Goal: Book appointment/travel/reservation

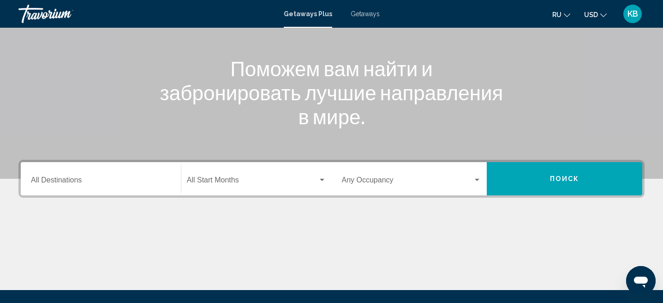
scroll to position [108, 0]
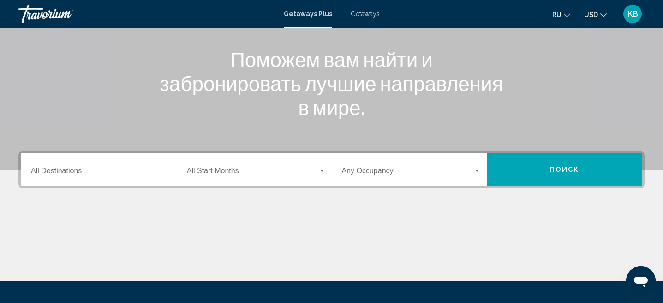
click at [147, 171] on input "Destination All Destinations" at bounding box center [101, 172] width 140 height 8
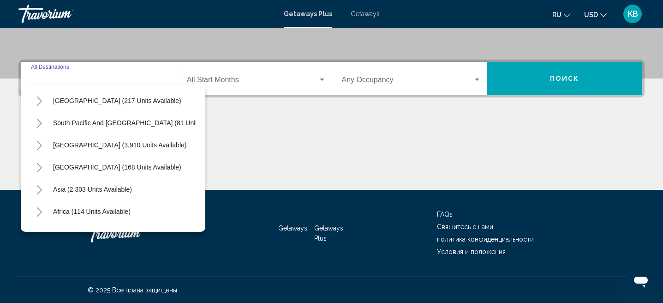
scroll to position [150, 0]
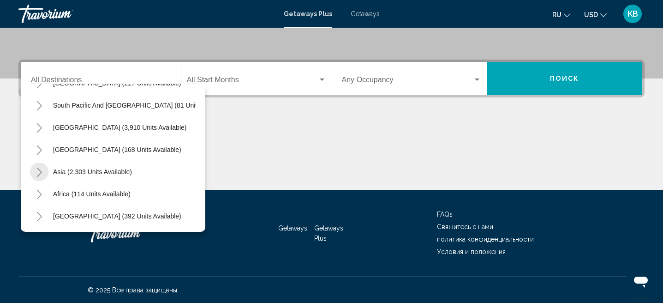
click at [36, 172] on icon "Toggle Asia (2,303 units available)" at bounding box center [39, 172] width 7 height 9
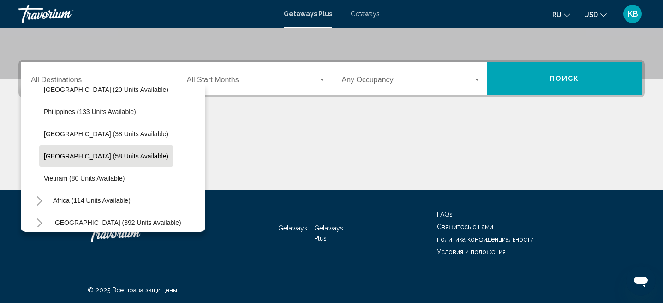
scroll to position [393, 0]
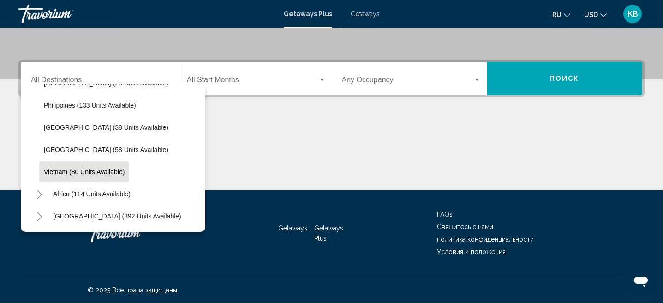
click at [85, 173] on span "Vietnam (80 units available)" at bounding box center [84, 171] width 81 height 7
type input "**********"
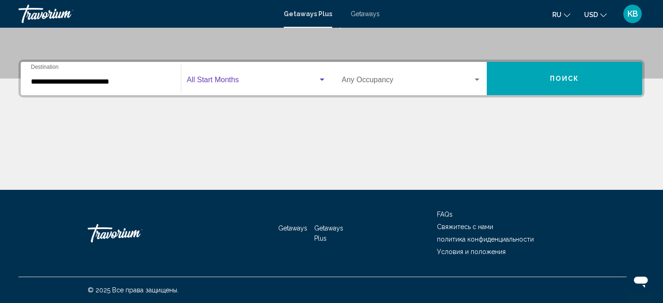
click at [248, 84] on span "Search widget" at bounding box center [252, 82] width 131 height 8
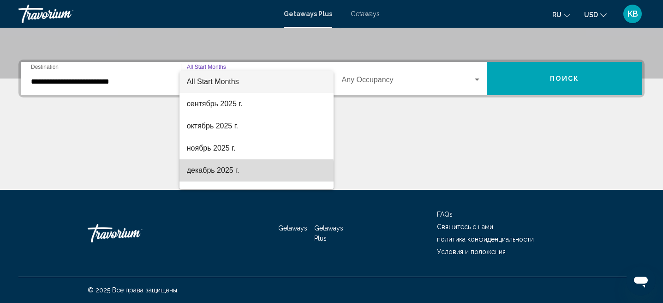
click at [221, 172] on span "декабрь 2025 г." at bounding box center [256, 170] width 139 height 22
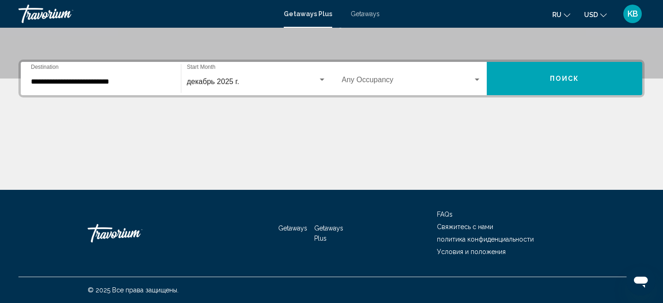
click at [401, 90] on div "Occupancy Any Occupancy" at bounding box center [412, 78] width 140 height 29
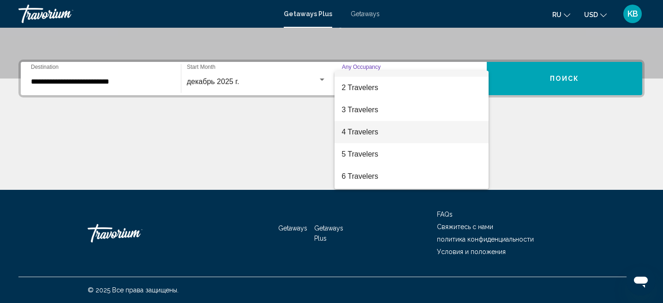
scroll to position [19, 0]
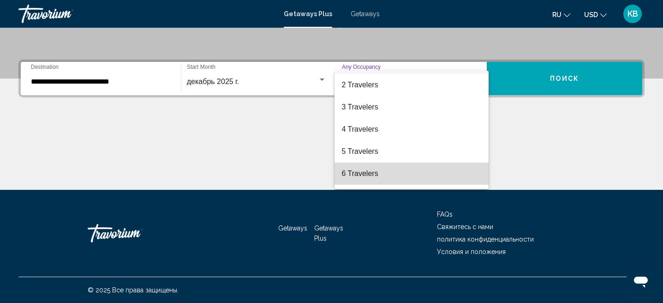
click at [372, 175] on span "6 Travelers" at bounding box center [412, 173] width 140 height 22
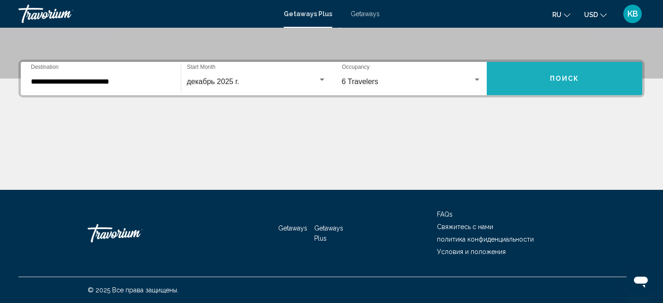
click at [577, 85] on button "Поиск" at bounding box center [565, 78] width 156 height 33
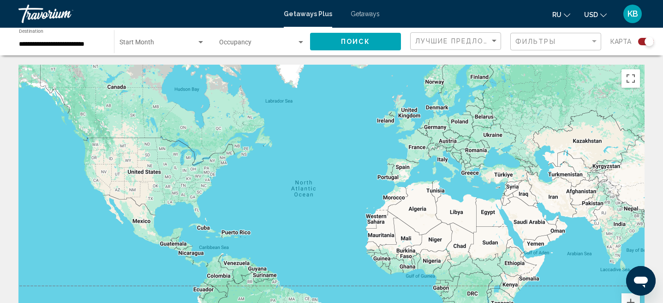
click at [173, 39] on div "Start Month All Start Months" at bounding box center [162, 41] width 85 height 25
click at [74, 44] on div at bounding box center [331, 151] width 663 height 303
click at [74, 44] on input "**********" at bounding box center [62, 44] width 86 height 7
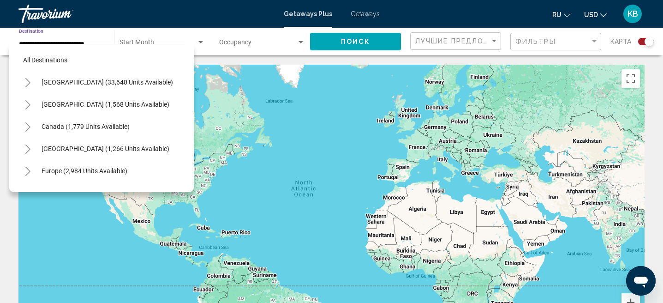
scroll to position [393, 0]
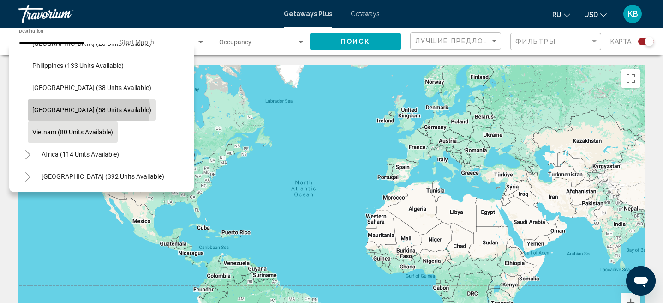
click at [88, 108] on span "[GEOGRAPHIC_DATA] (58 units available)" at bounding box center [91, 109] width 119 height 7
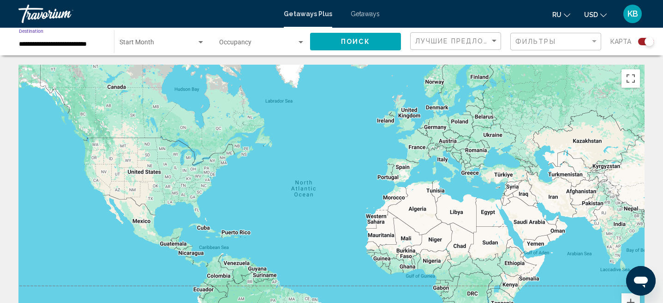
click at [367, 33] on button "Поиск" at bounding box center [355, 41] width 91 height 17
click at [140, 43] on span "Search widget" at bounding box center [158, 44] width 77 height 7
click at [90, 43] on div at bounding box center [331, 151] width 663 height 303
click at [90, 43] on input "**********" at bounding box center [62, 44] width 86 height 7
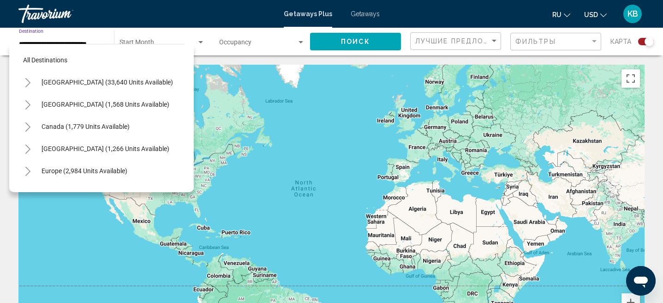
scroll to position [387, 0]
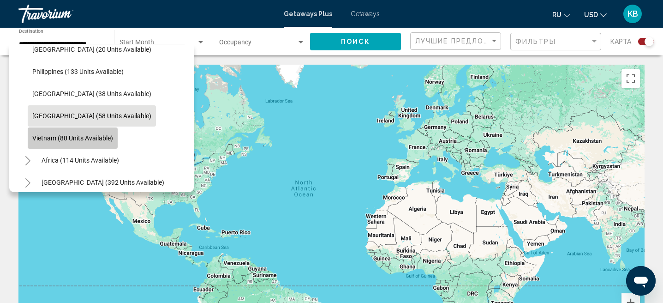
click at [90, 134] on span "Vietnam (80 units available)" at bounding box center [72, 137] width 81 height 7
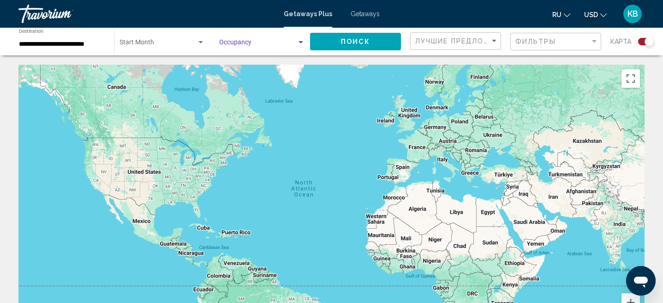
click at [279, 47] on span "Search widget" at bounding box center [258, 44] width 78 height 7
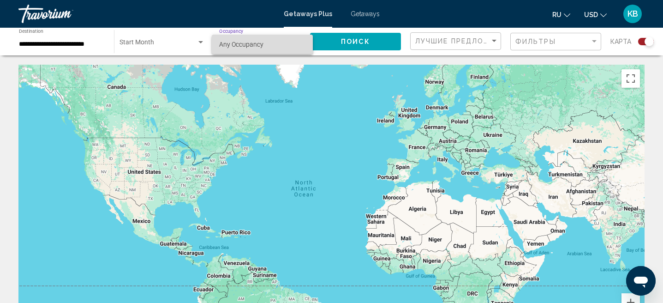
click at [266, 48] on span "Any Occupancy" at bounding box center [262, 44] width 86 height 19
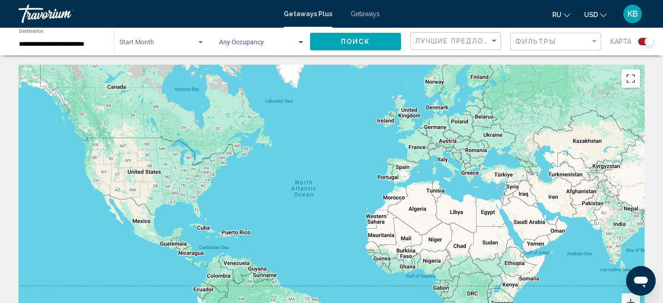
click at [341, 41] on button "Поиск" at bounding box center [355, 41] width 91 height 17
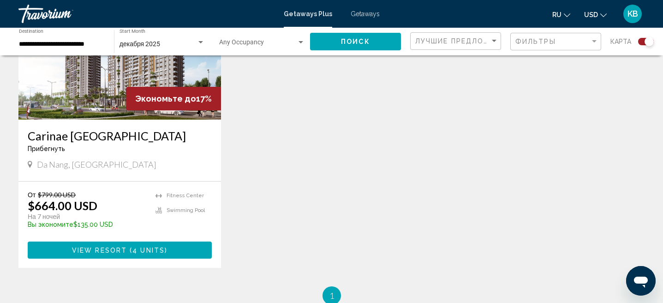
scroll to position [416, 0]
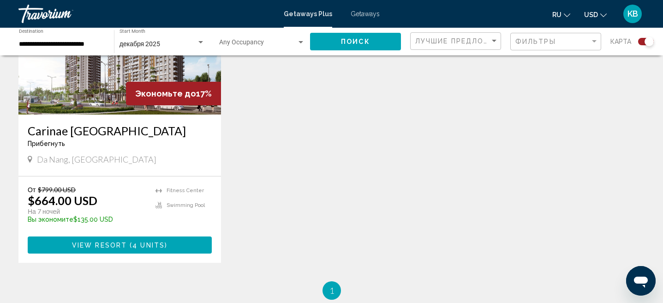
click at [92, 43] on input "**********" at bounding box center [62, 44] width 86 height 7
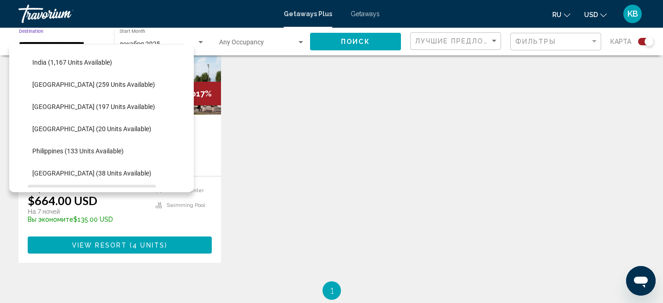
scroll to position [307, 0]
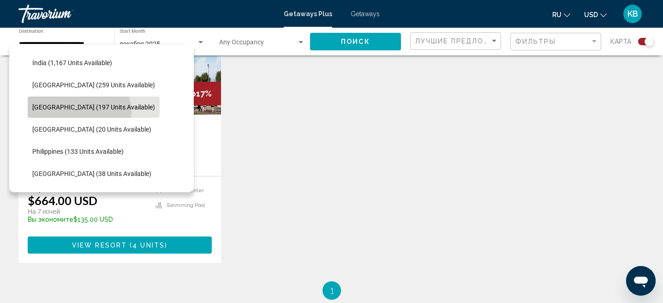
click at [78, 113] on button "[GEOGRAPHIC_DATA] (197 units available)" at bounding box center [94, 106] width 132 height 21
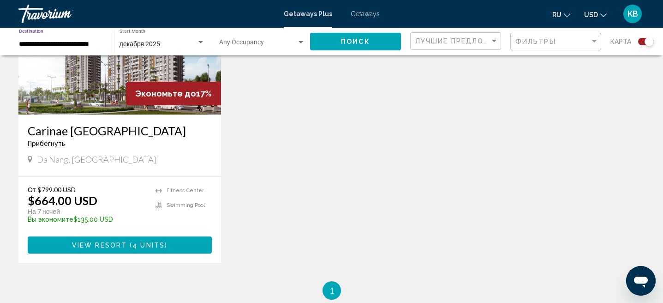
click at [362, 47] on button "Поиск" at bounding box center [355, 41] width 91 height 17
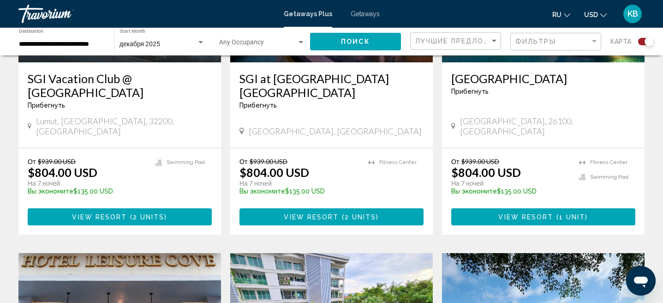
scroll to position [368, 0]
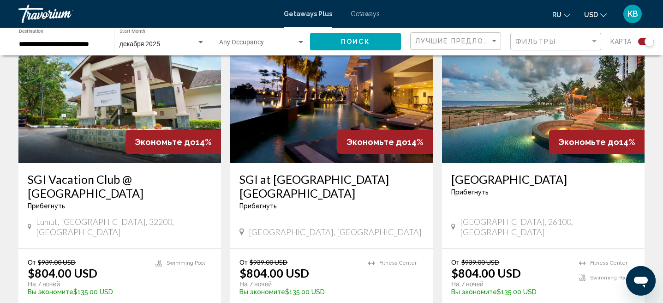
click at [86, 49] on div "**********" at bounding box center [62, 41] width 86 height 25
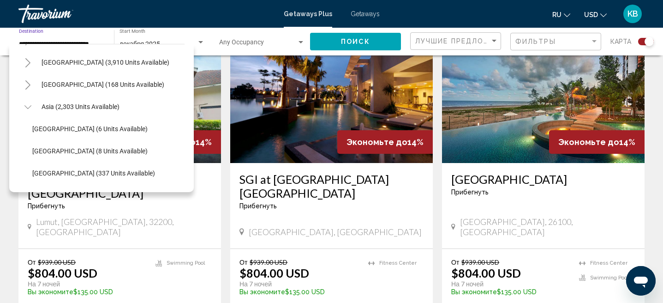
scroll to position [156, 0]
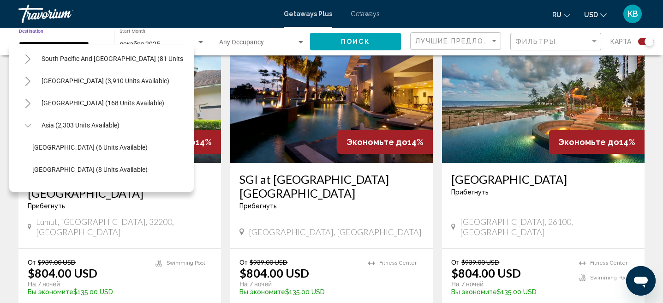
click at [26, 126] on icon "Toggle Asia (2,303 units available)" at bounding box center [27, 126] width 7 height 4
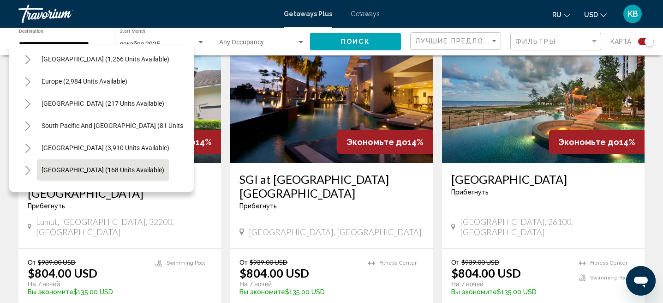
scroll to position [86, 0]
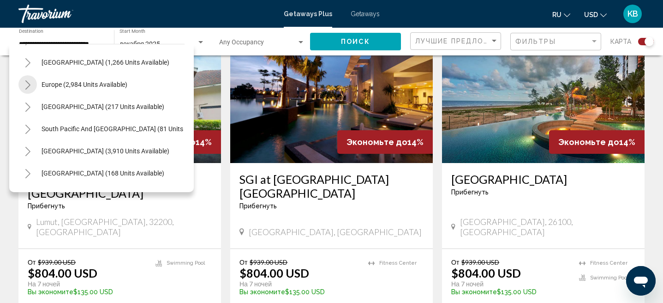
click at [24, 89] on icon "Toggle Europe (2,984 units available)" at bounding box center [27, 84] width 7 height 9
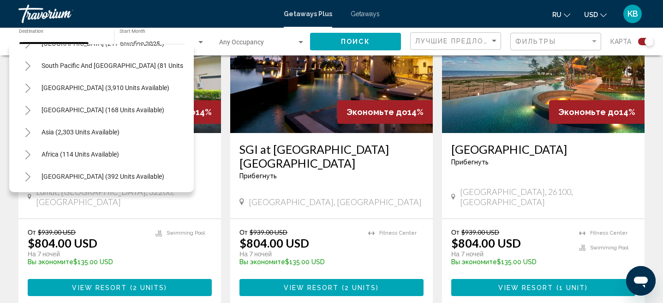
scroll to position [400, 0]
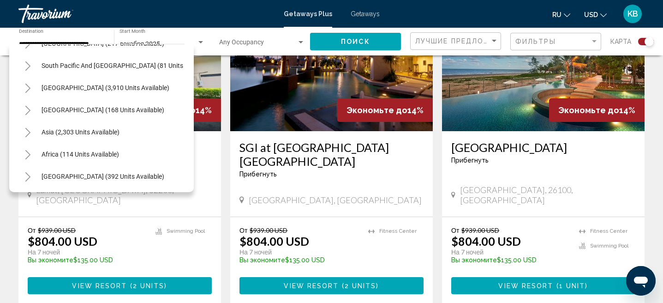
click at [29, 134] on icon "Toggle Asia (2,303 units available)" at bounding box center [27, 132] width 7 height 9
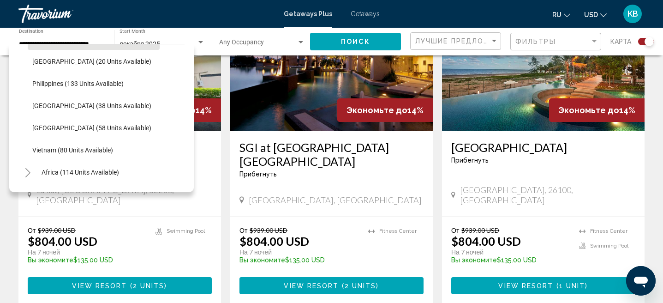
scroll to position [836, 0]
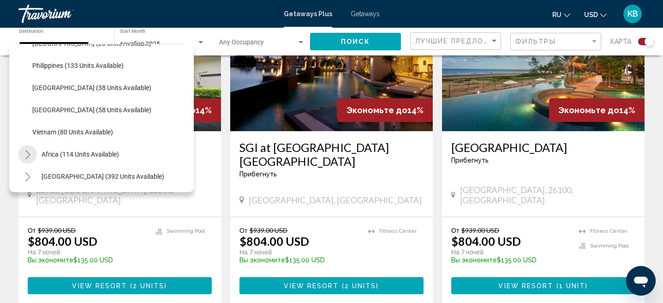
click at [26, 154] on icon "Toggle Africa (114 units available)" at bounding box center [27, 154] width 7 height 9
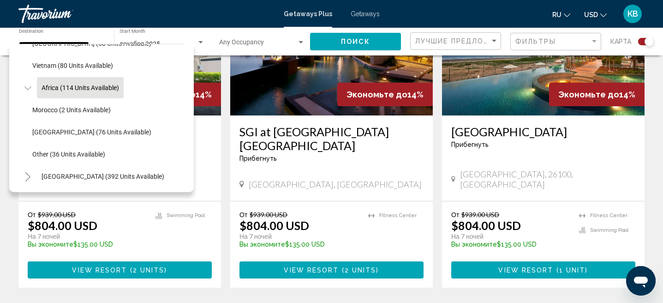
scroll to position [416, 0]
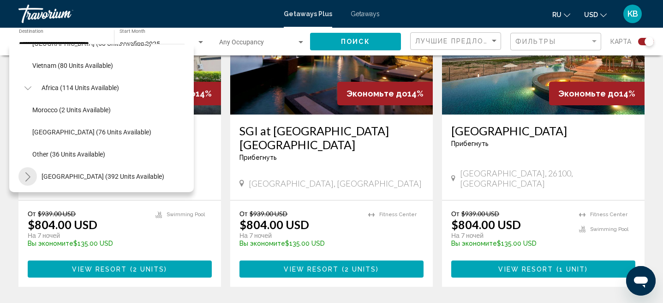
click at [31, 168] on button "Toggle Middle East (392 units available)" at bounding box center [27, 176] width 18 height 18
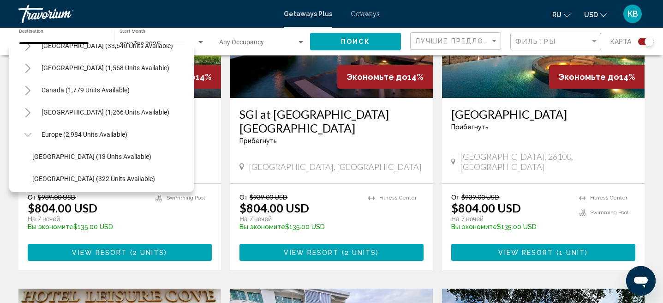
scroll to position [44, 0]
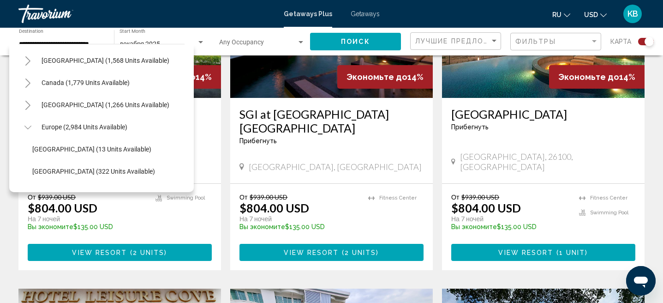
click at [29, 128] on icon "Toggle Europe (2,984 units available)" at bounding box center [27, 127] width 7 height 9
click at [28, 149] on icon "Toggle Australia (217 units available)" at bounding box center [27, 149] width 7 height 9
click at [32, 124] on button "Toggle Europe (2,984 units available)" at bounding box center [27, 127] width 18 height 18
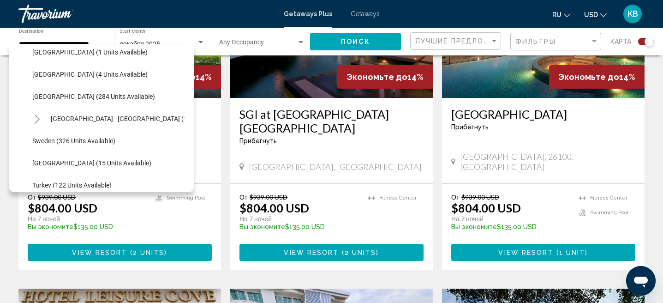
scroll to position [387, 0]
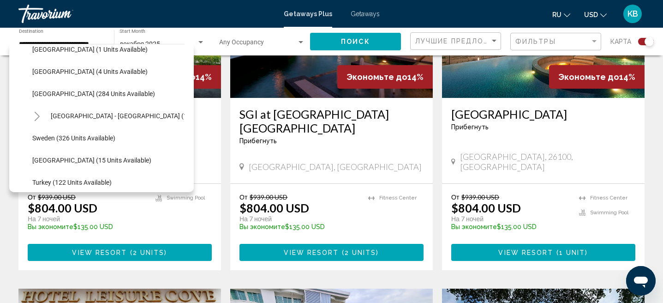
click at [41, 118] on button "Toggle Spain - Canary Islands (12 units available)" at bounding box center [37, 116] width 18 height 18
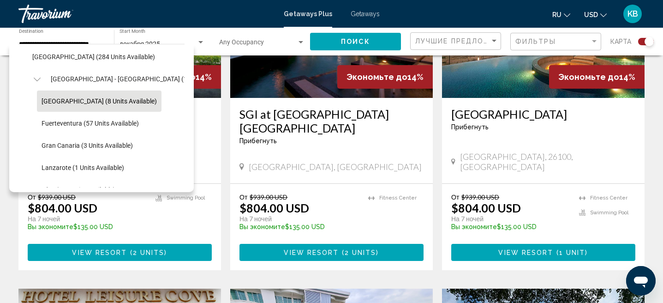
scroll to position [425, 0]
click at [34, 78] on icon "Toggle Spain - Canary Islands (12 units available)" at bounding box center [37, 78] width 7 height 9
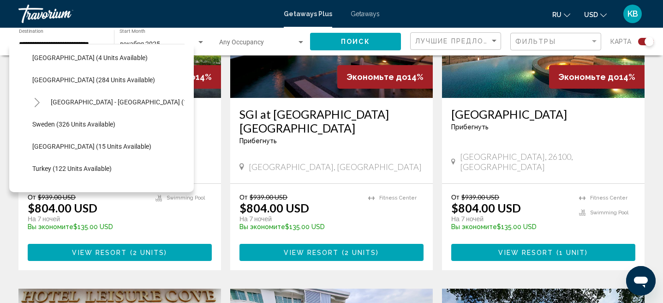
scroll to position [416, 0]
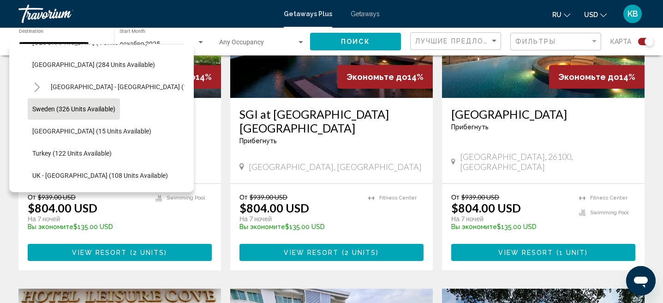
click at [35, 101] on button "Sweden (326 units available)" at bounding box center [74, 108] width 92 height 21
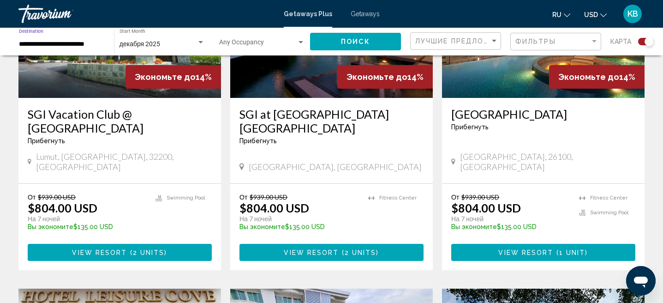
click at [93, 44] on input "**********" at bounding box center [62, 44] width 86 height 7
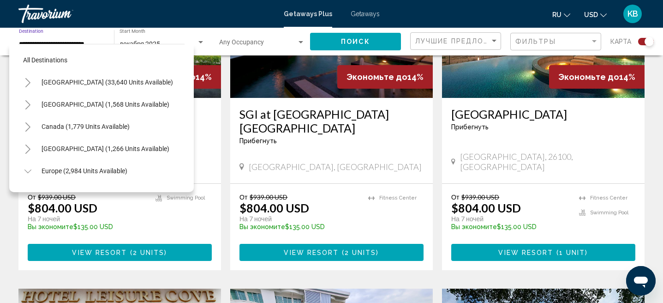
scroll to position [409, 0]
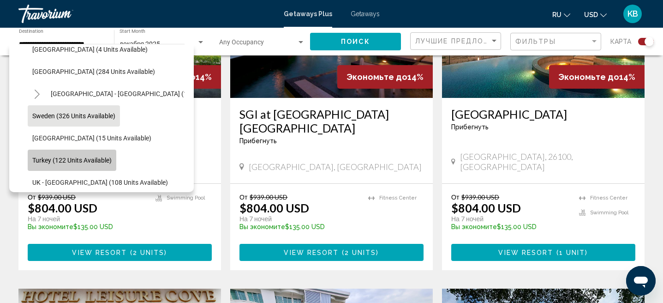
click at [102, 160] on span "Turkey (122 units available)" at bounding box center [71, 159] width 79 height 7
type input "**********"
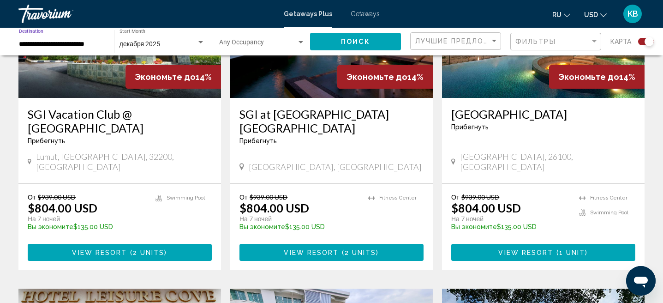
click at [368, 44] on span "Поиск" at bounding box center [355, 41] width 29 height 7
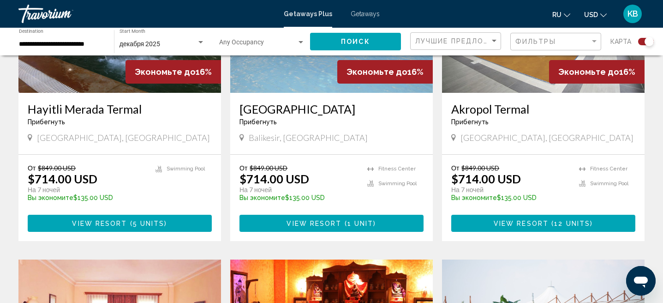
scroll to position [441, 0]
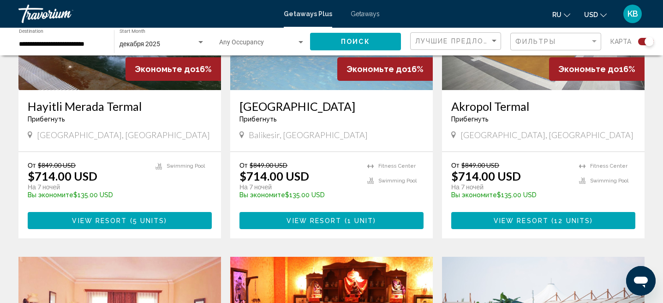
click at [269, 47] on span "Search widget" at bounding box center [258, 44] width 78 height 7
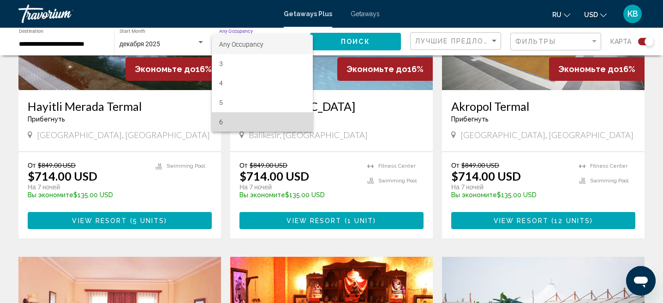
click at [240, 118] on span "6" at bounding box center [262, 121] width 86 height 19
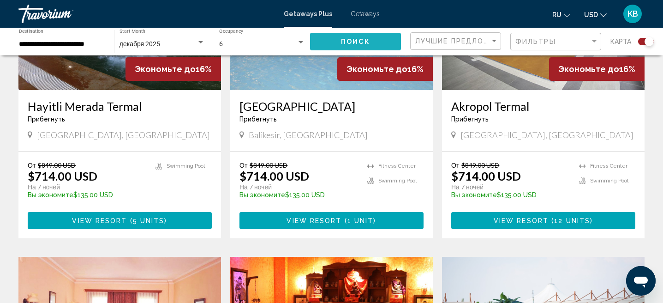
click at [354, 36] on button "Поиск" at bounding box center [355, 41] width 91 height 17
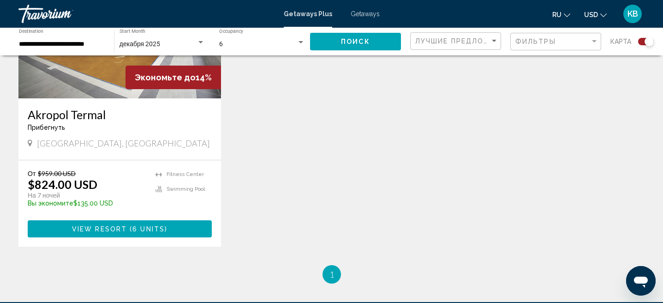
scroll to position [431, 0]
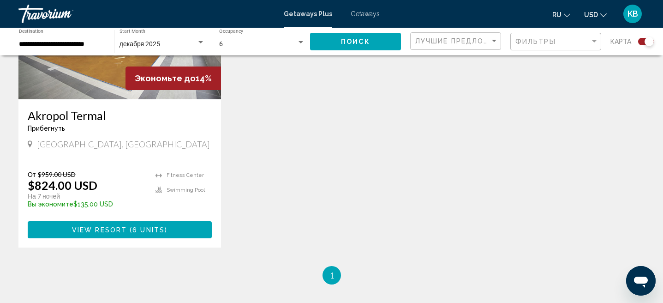
click at [151, 229] on span "6 units" at bounding box center [148, 229] width 32 height 7
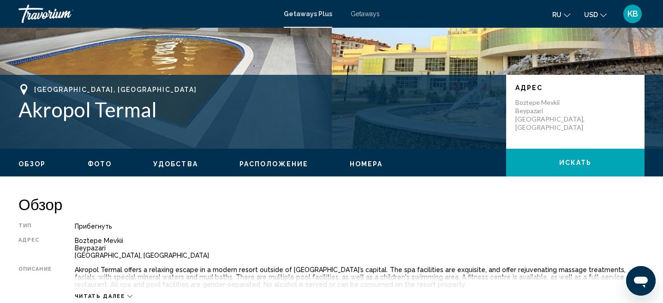
scroll to position [79, 0]
